Goal: Task Accomplishment & Management: Manage account settings

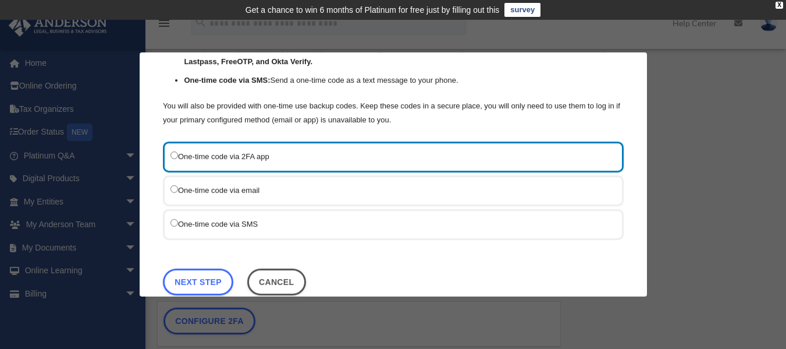
scroll to position [127, 0]
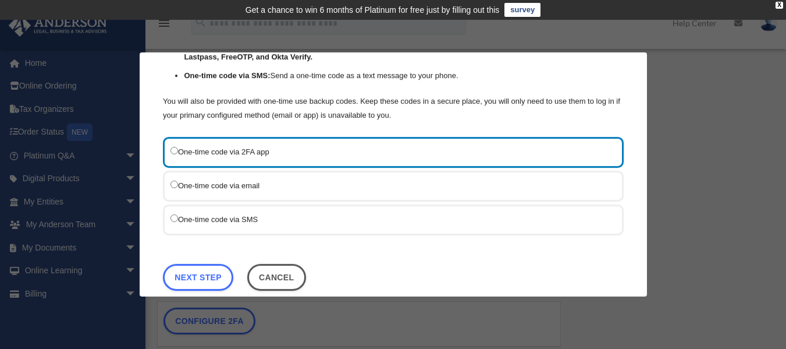
click at [236, 215] on label "One-time code via SMS" at bounding box center [387, 218] width 434 height 15
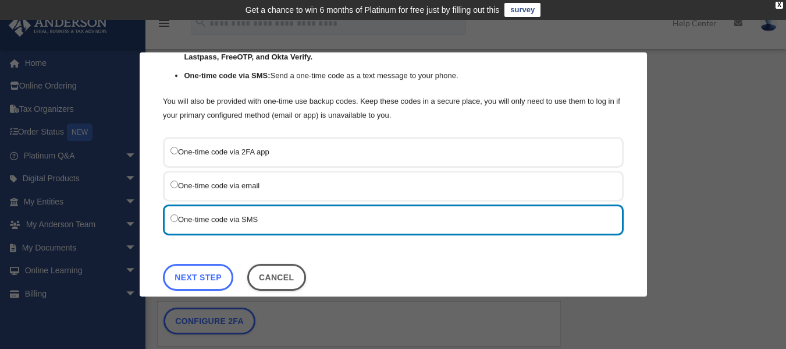
click at [175, 283] on link "Next Step" at bounding box center [198, 276] width 70 height 27
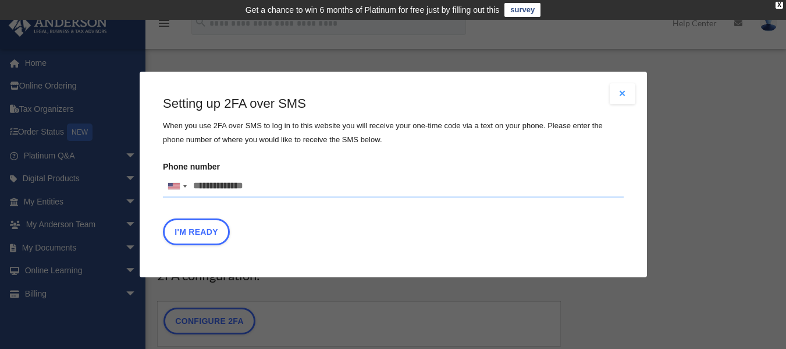
click at [204, 182] on input "Phone number United States +1 United Kingdom +44 Afghanistan (‫افغانستان‬‎) +93…" at bounding box center [393, 186] width 461 height 23
click at [244, 182] on input "Phone number United States +1 United Kingdom +44 Afghanistan (‫افغانستان‬‎) +93…" at bounding box center [393, 186] width 461 height 23
type input "**********"
click at [192, 237] on button "I'm Ready" at bounding box center [196, 231] width 67 height 27
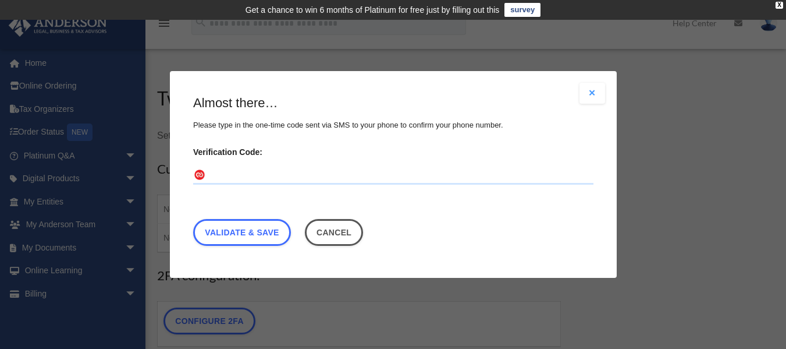
click at [290, 170] on input "Verification Code:" at bounding box center [393, 175] width 400 height 19
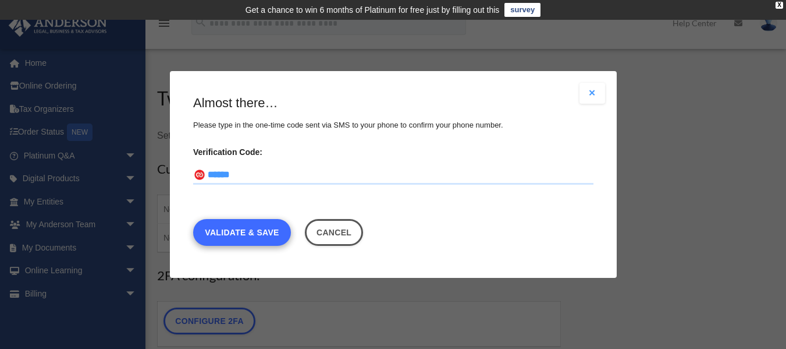
type input "******"
click at [261, 239] on link "Validate & Save" at bounding box center [242, 232] width 98 height 27
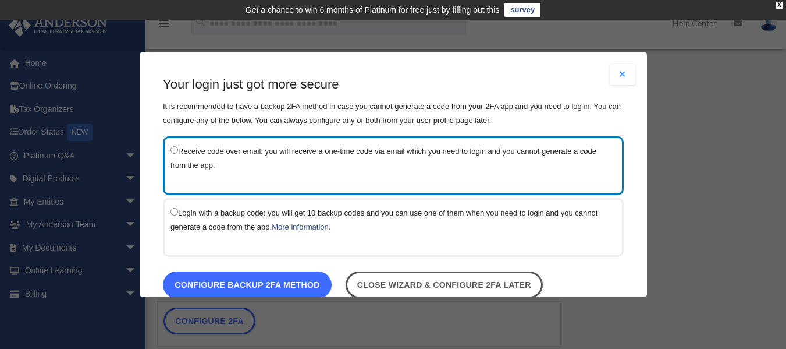
click at [328, 281] on link "Configure backup 2FA method" at bounding box center [247, 284] width 169 height 27
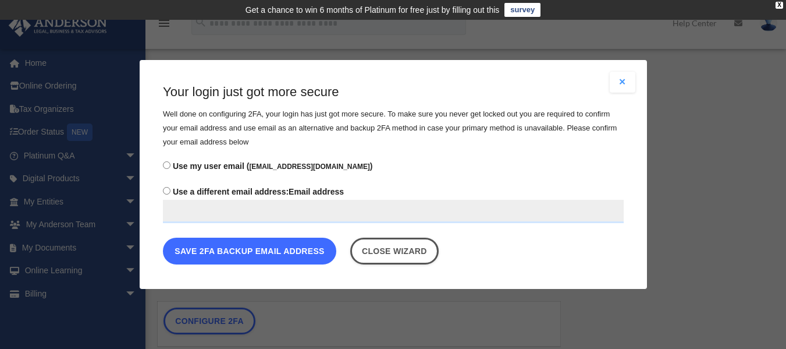
click at [308, 257] on button "Save 2FA backup email address" at bounding box center [249, 250] width 173 height 27
click at [308, 255] on button "Save 2FA backup email address" at bounding box center [249, 250] width 173 height 27
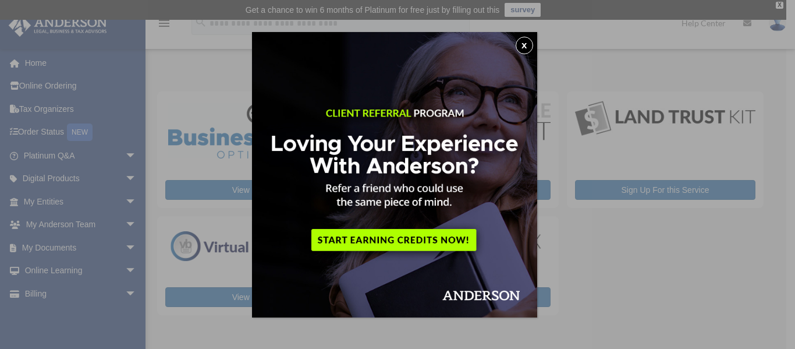
click at [529, 40] on button "x" at bounding box center [523, 45] width 17 height 17
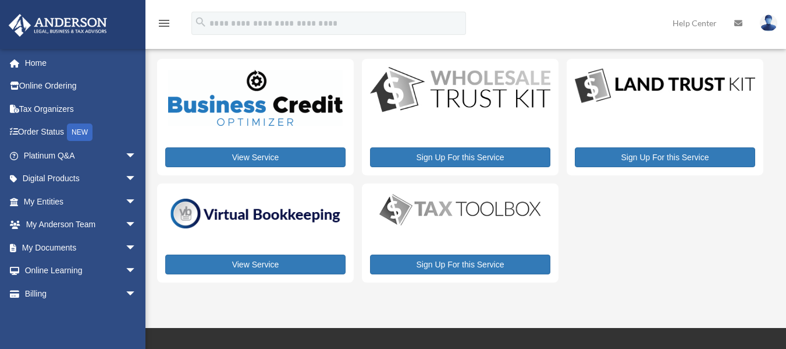
scroll to position [36, 0]
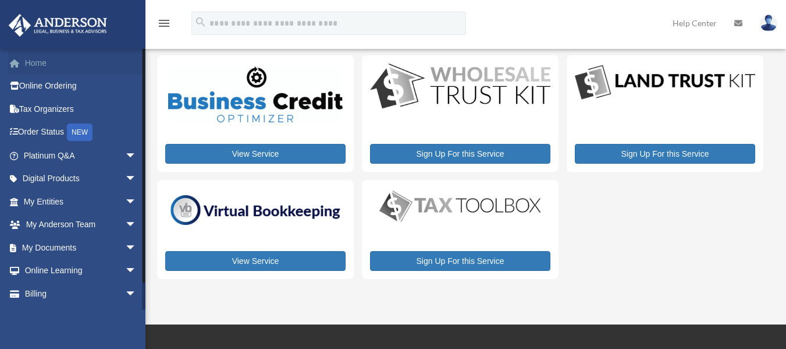
click at [48, 62] on link "Home" at bounding box center [81, 62] width 146 height 23
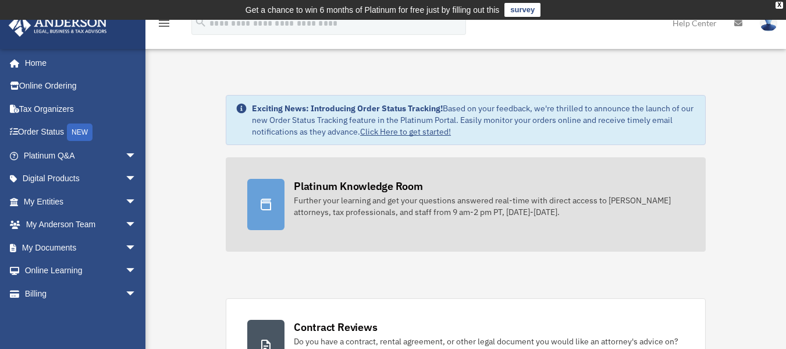
click at [406, 191] on div "Platinum Knowledge Room" at bounding box center [358, 186] width 129 height 15
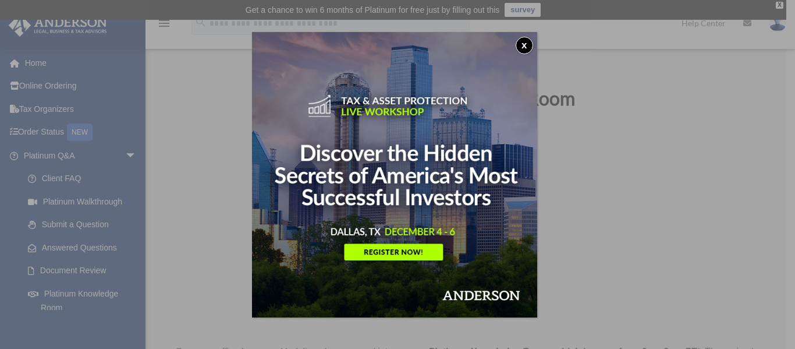
click at [527, 47] on button "x" at bounding box center [523, 45] width 17 height 17
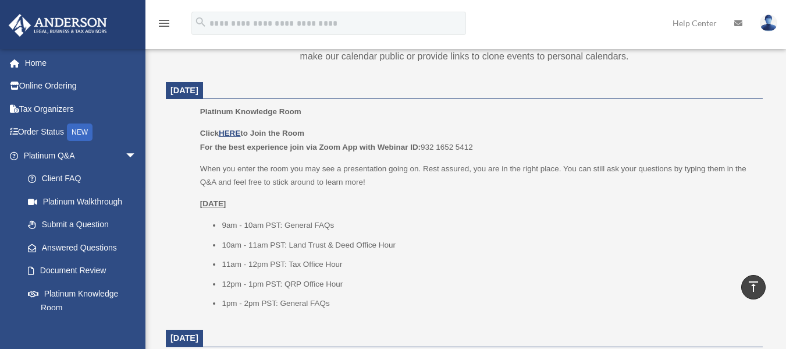
scroll to position [489, 0]
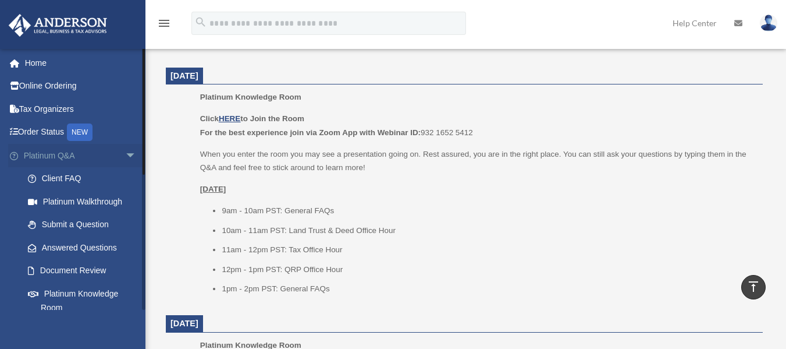
click at [129, 159] on span "arrow_drop_down" at bounding box center [136, 156] width 23 height 24
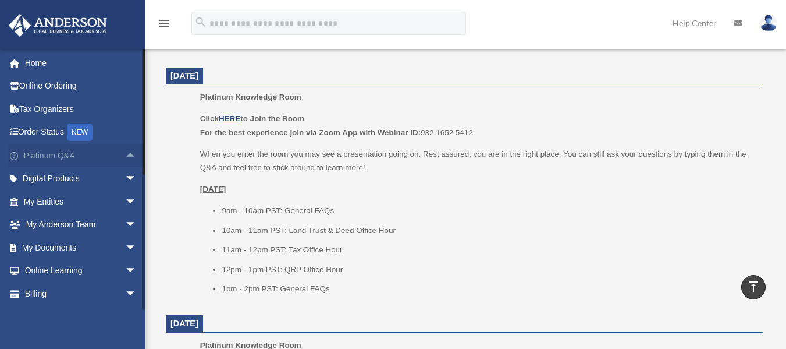
click at [129, 156] on span "arrow_drop_up" at bounding box center [136, 156] width 23 height 24
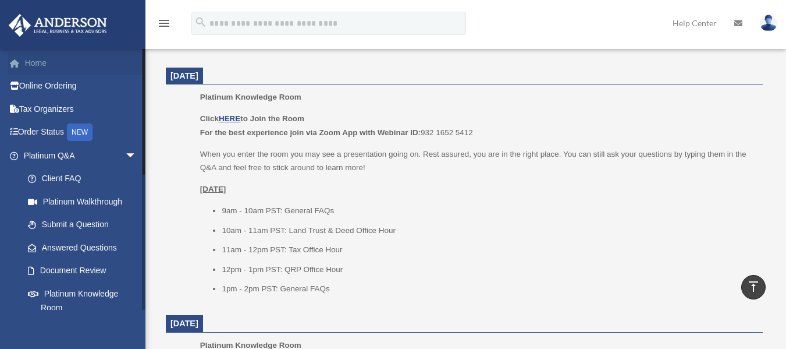
click at [35, 66] on link "Home" at bounding box center [81, 62] width 146 height 23
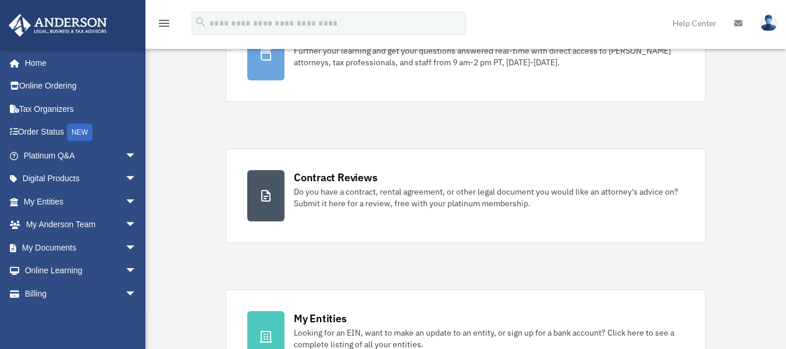
scroll to position [155, 0]
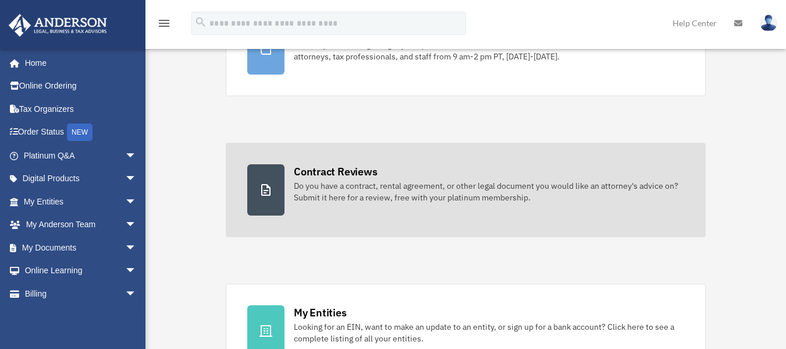
click at [454, 183] on div "Do you have a contract, rental agreement, or other legal document you would lik…" at bounding box center [489, 191] width 390 height 23
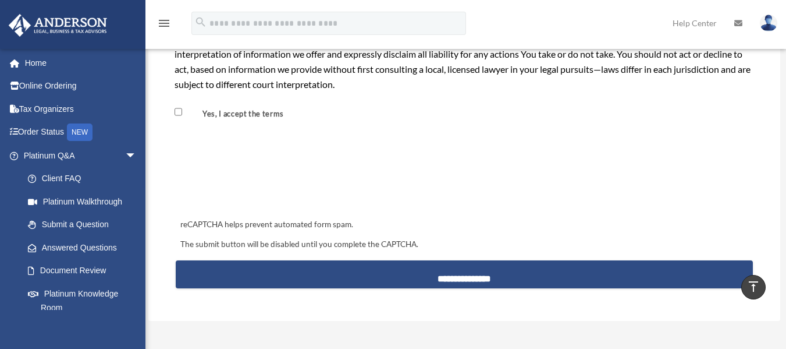
scroll to position [1061, 0]
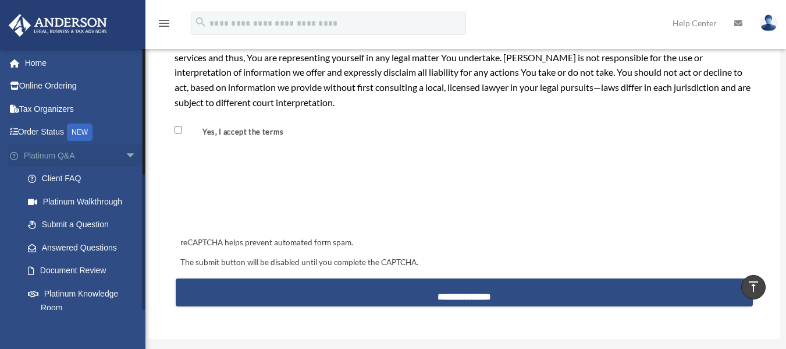
click at [125, 157] on span "arrow_drop_down" at bounding box center [136, 156] width 23 height 24
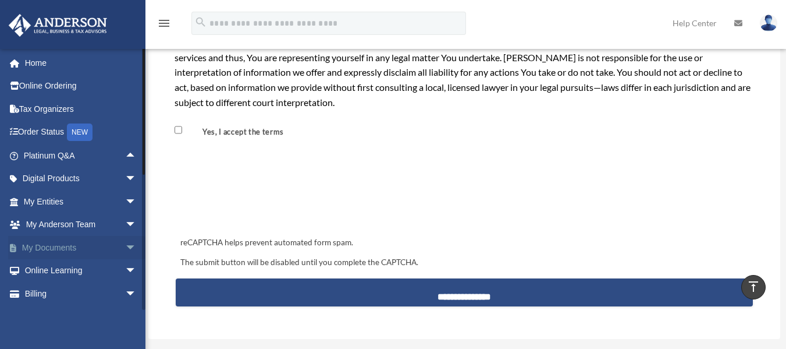
click at [125, 239] on span "arrow_drop_down" at bounding box center [136, 248] width 23 height 24
click at [48, 268] on link "Box" at bounding box center [85, 270] width 138 height 23
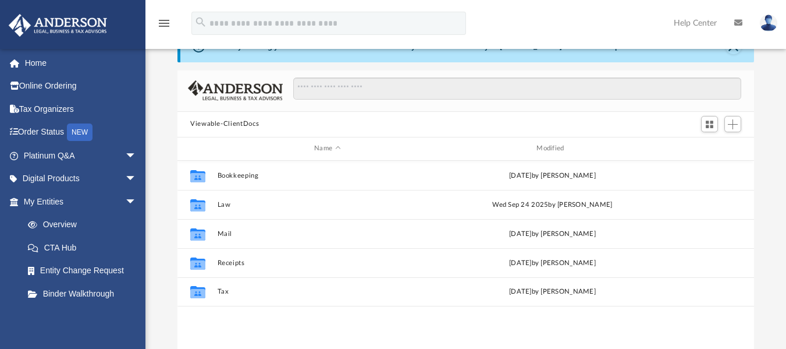
scroll to position [62, 0]
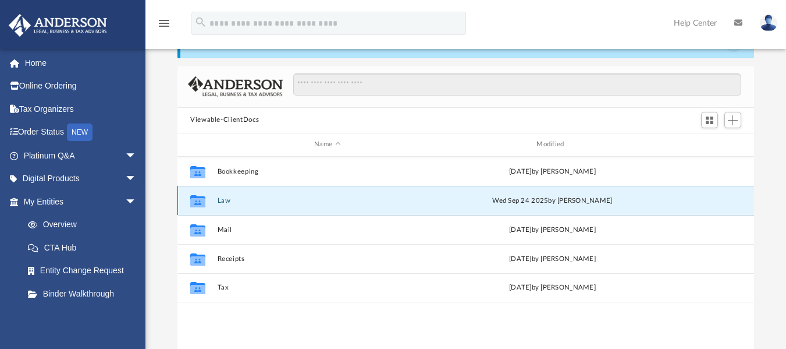
click at [225, 202] on button "Law" at bounding box center [328, 200] width 220 height 8
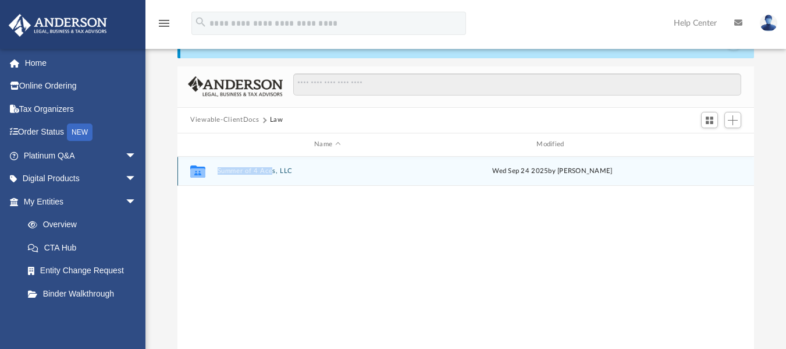
drag, startPoint x: 227, startPoint y: 205, endPoint x: 271, endPoint y: 171, distance: 55.2
click at [271, 171] on div "Collaborated Folder Summer of 4 Aces, LLC Wed Sep 24 2025 by Morgan Winkler" at bounding box center [465, 277] width 577 height 241
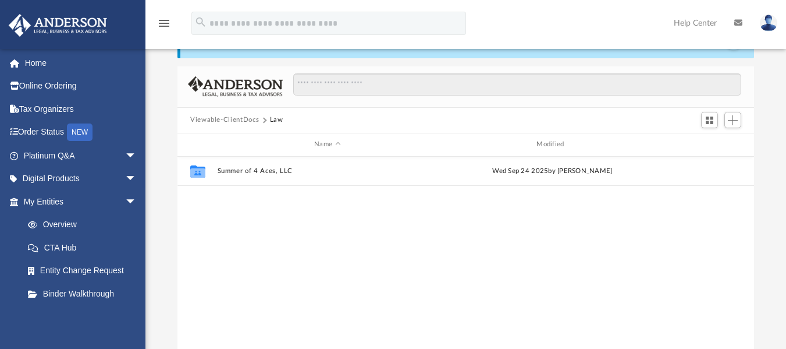
click at [261, 211] on div "Collaborated Folder Summer of 4 Aces, LLC Wed Sep 24 2025 by Morgan Winkler" at bounding box center [465, 277] width 577 height 241
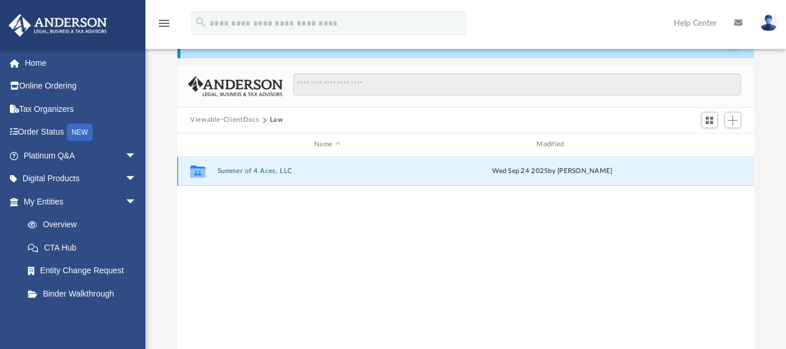
click at [276, 170] on button "Summer of 4 Aces, LLC" at bounding box center [328, 171] width 220 height 8
click at [247, 168] on button "Initial Docs" at bounding box center [328, 171] width 220 height 8
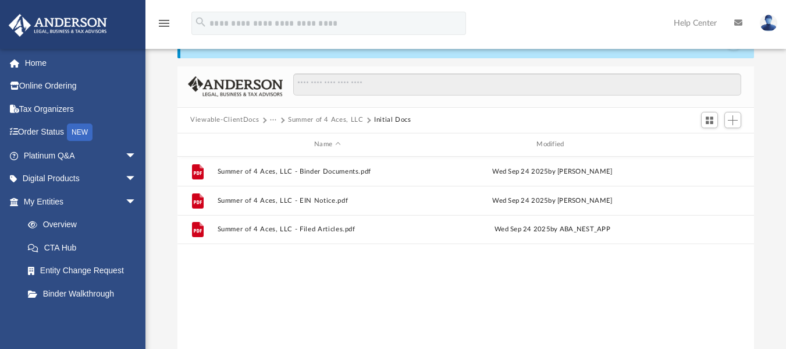
click at [762, 13] on link at bounding box center [768, 22] width 35 height 51
click at [605, 19] on div "menu search Site Menu add zainab.fahim92@gmail.com My Profile Reset Password Lo…" at bounding box center [393, 29] width 769 height 40
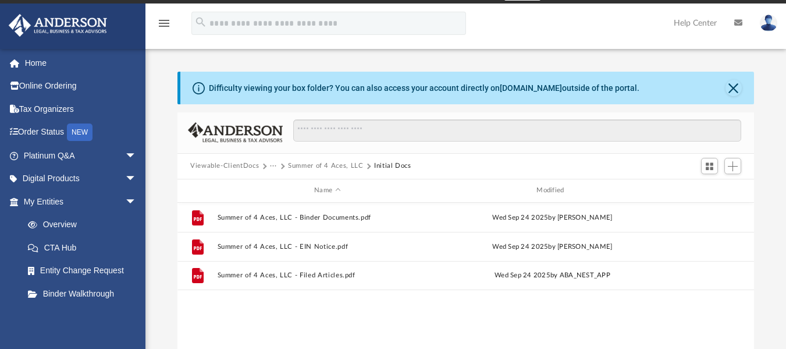
scroll to position [0, 0]
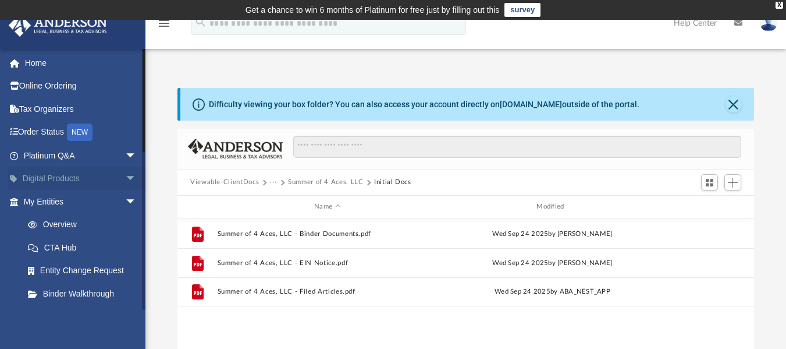
click at [125, 175] on span "arrow_drop_down" at bounding box center [136, 179] width 23 height 24
click at [125, 174] on span "arrow_drop_up" at bounding box center [136, 179] width 23 height 24
click at [125, 155] on span "arrow_drop_down" at bounding box center [136, 156] width 23 height 24
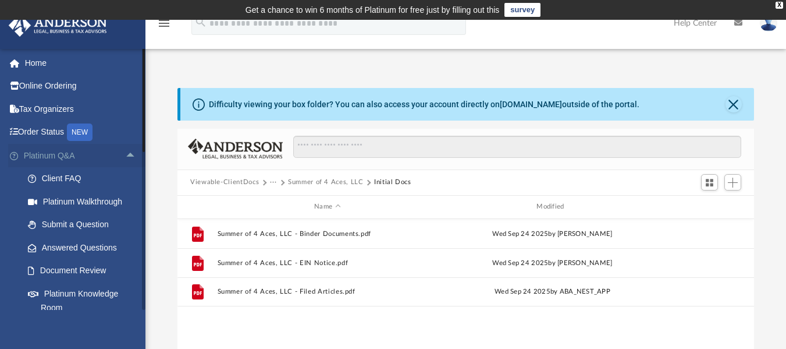
click at [127, 155] on span "arrow_drop_up" at bounding box center [136, 156] width 23 height 24
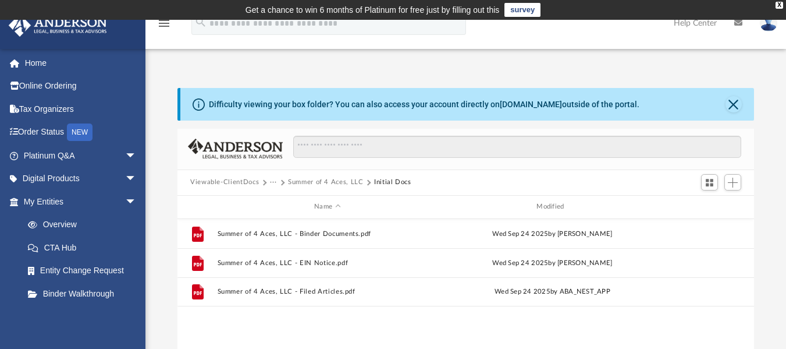
click at [290, 180] on button "Summer of 4 Aces, LLC" at bounding box center [326, 182] width 76 height 10
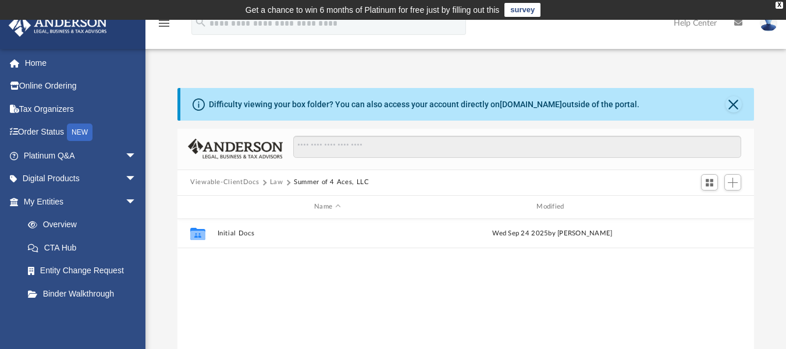
click at [270, 183] on button "Law" at bounding box center [276, 182] width 13 height 10
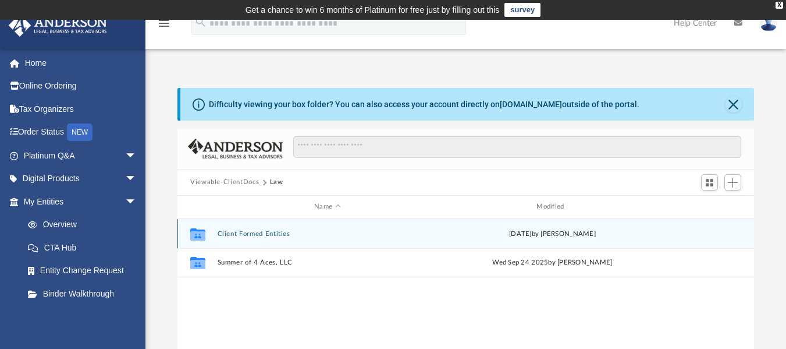
click at [266, 234] on button "Client Formed Entities" at bounding box center [328, 233] width 220 height 8
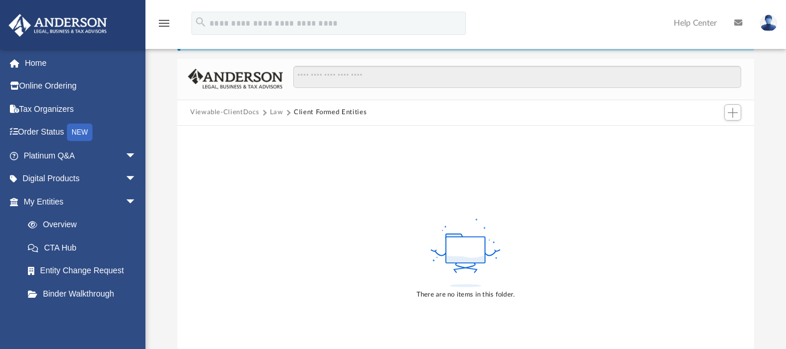
scroll to position [71, 0]
click at [734, 109] on span "Add" at bounding box center [733, 111] width 10 height 10
click at [763, 113] on div "Difficulty viewing your box folder? You can also access your account directly o…" at bounding box center [465, 203] width 641 height 372
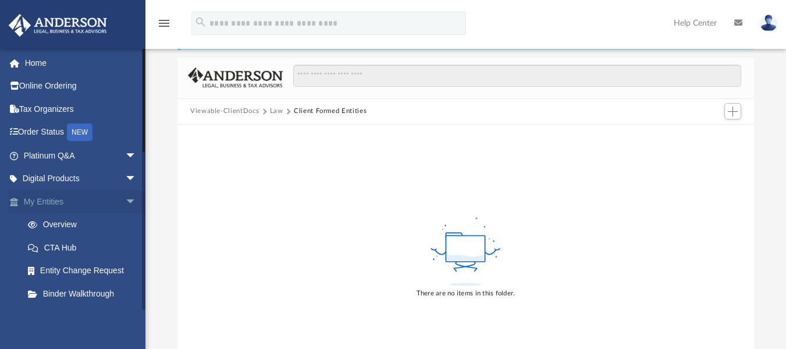
click at [125, 201] on span "arrow_drop_down" at bounding box center [136, 202] width 23 height 24
click at [125, 201] on span "arrow_drop_up" at bounding box center [136, 202] width 23 height 24
click at [67, 298] on link "Binder Walkthrough" at bounding box center [85, 293] width 138 height 23
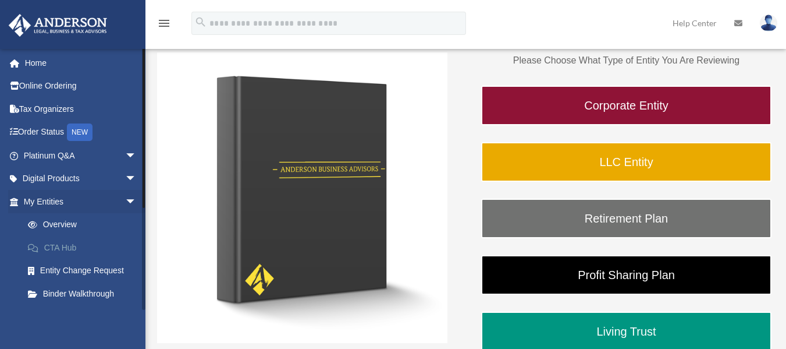
scroll to position [190, 0]
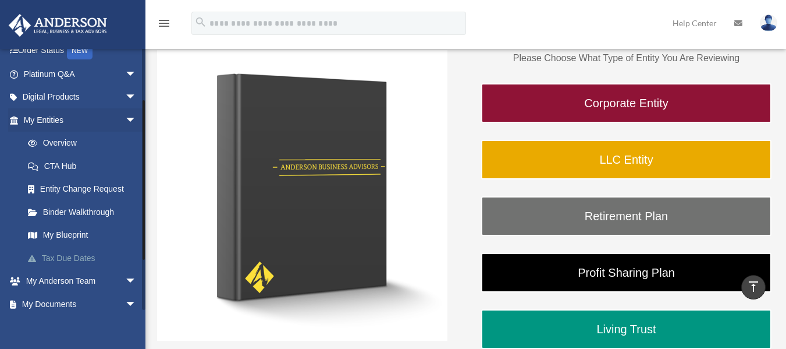
drag, startPoint x: 143, startPoint y: 200, endPoint x: 118, endPoint y: 247, distance: 53.4
click at [145, 251] on div "BR [EMAIL_ADDRESS][DOMAIN_NAME] Sign Out [EMAIL_ADDRESS][DOMAIN_NAME] Home Onli…" at bounding box center [393, 158] width 786 height 595
click at [69, 238] on link "My Blueprint" at bounding box center [85, 235] width 138 height 23
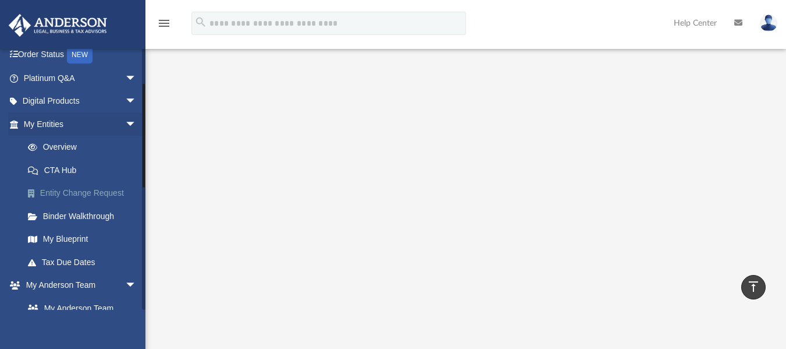
scroll to position [92, 0]
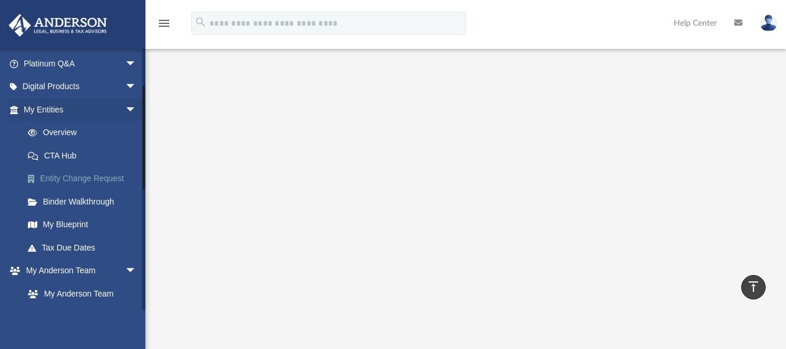
drag, startPoint x: 143, startPoint y: 150, endPoint x: 140, endPoint y: 187, distance: 37.3
click at [140, 187] on div "zainab.fahim92@gmail.com Sign Out zainab.fahim92@gmail.com Home Online Ordering…" at bounding box center [72, 178] width 145 height 261
click at [74, 214] on link "My Blueprint" at bounding box center [85, 224] width 138 height 23
click at [73, 222] on link "My Blueprint" at bounding box center [85, 224] width 138 height 23
click at [753, 286] on icon "vertical_align_top" at bounding box center [753, 286] width 14 height 14
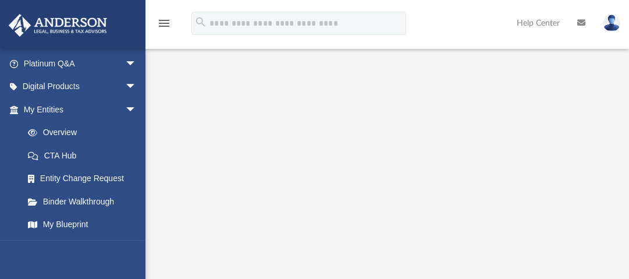
scroll to position [113, 0]
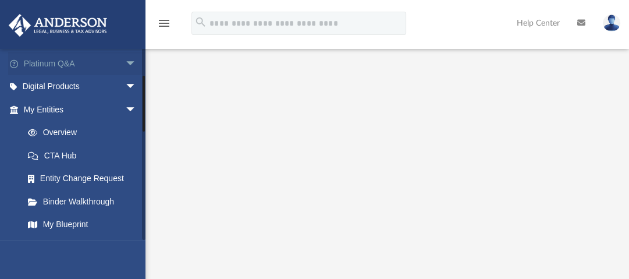
click at [125, 63] on span "arrow_drop_down" at bounding box center [136, 64] width 23 height 24
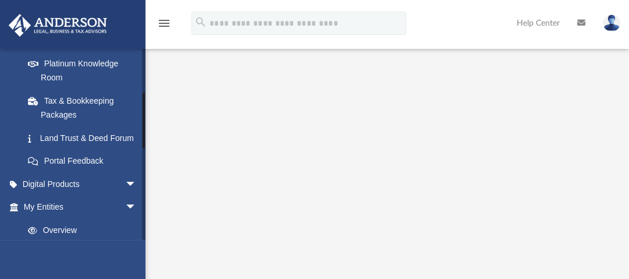
scroll to position [242, 0]
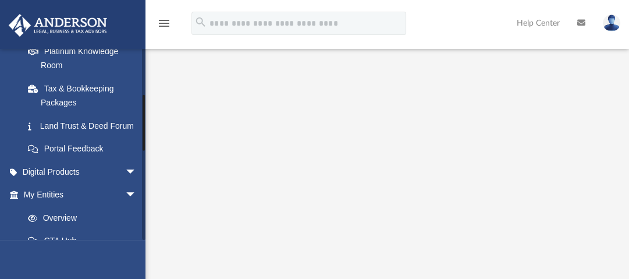
drag, startPoint x: 143, startPoint y: 91, endPoint x: 144, endPoint y: 123, distance: 32.0
click at [144, 123] on div at bounding box center [143, 143] width 3 height 191
click at [74, 121] on link "Land Trust & Deed Forum" at bounding box center [85, 125] width 138 height 23
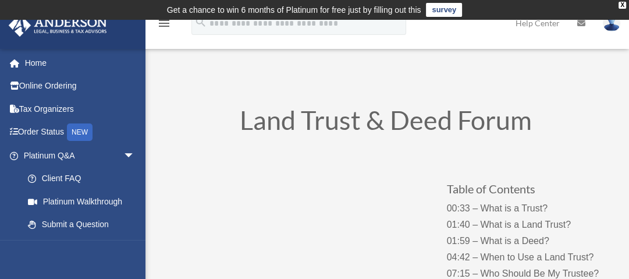
click at [610, 21] on img at bounding box center [611, 23] width 17 height 17
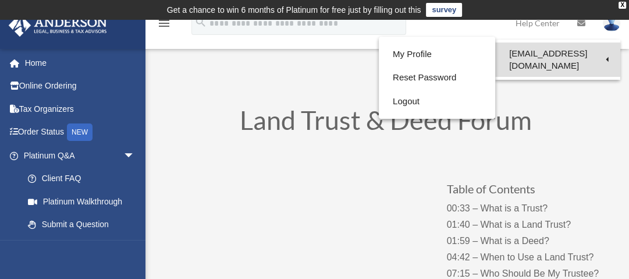
click at [598, 51] on link "[EMAIL_ADDRESS][DOMAIN_NAME]" at bounding box center [557, 59] width 125 height 34
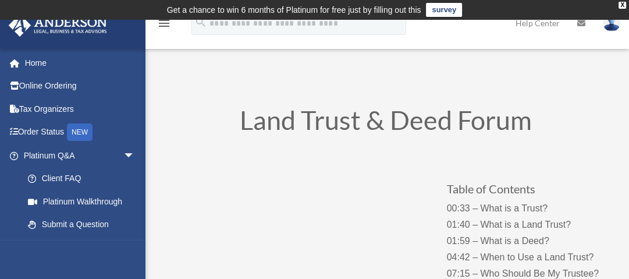
drag, startPoint x: 598, startPoint y: 51, endPoint x: 611, endPoint y: 27, distance: 27.4
click at [611, 27] on img at bounding box center [611, 23] width 17 height 17
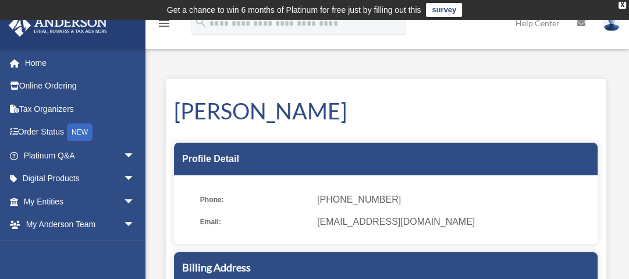
click at [612, 28] on img at bounding box center [611, 23] width 17 height 17
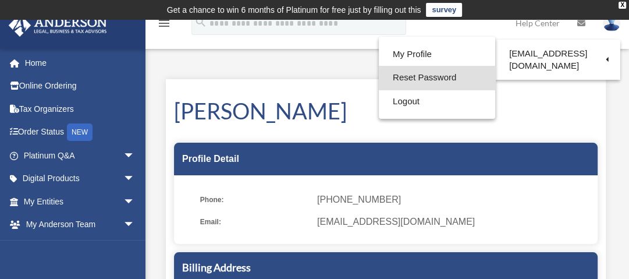
click at [426, 81] on link "Reset Password" at bounding box center [437, 78] width 116 height 24
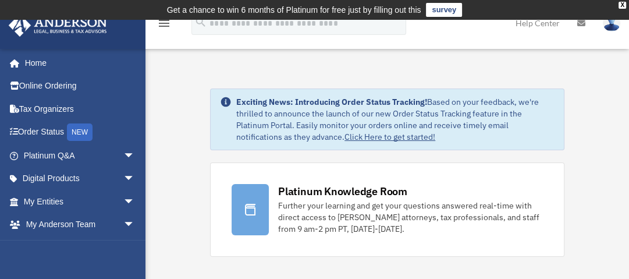
click at [612, 30] on img at bounding box center [611, 23] width 17 height 17
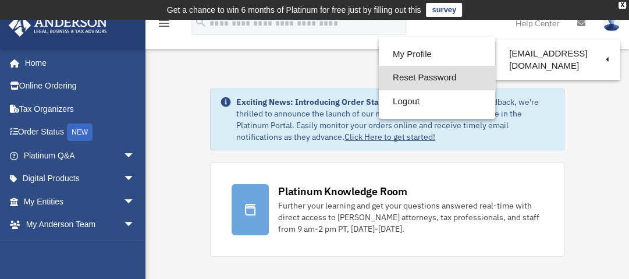
click at [446, 79] on link "Reset Password" at bounding box center [437, 78] width 116 height 24
